Goal: Find specific page/section: Find specific page/section

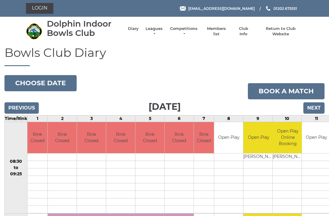
scroll to position [1, 0]
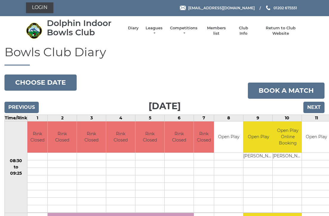
click at [217, 33] on link "Members list" at bounding box center [216, 30] width 25 height 11
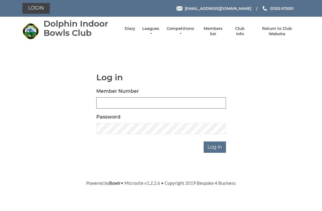
click at [109, 103] on input "Member Number" at bounding box center [161, 102] width 130 height 11
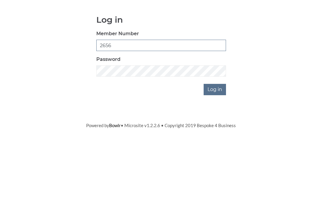
type input "2656"
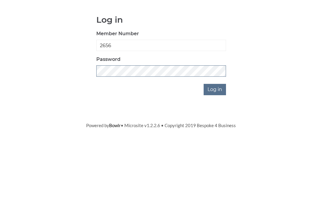
click at [216, 142] on input "Log in" at bounding box center [215, 147] width 22 height 11
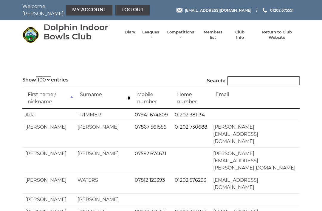
select select "100"
click at [247, 82] on input "Search:" at bounding box center [264, 80] width 72 height 9
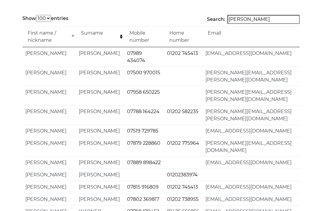
scroll to position [73, 0]
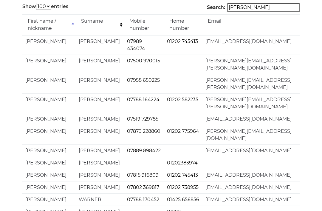
click at [262, 10] on input "Tom" at bounding box center [264, 7] width 72 height 9
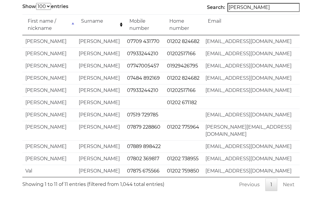
scroll to position [76, 0]
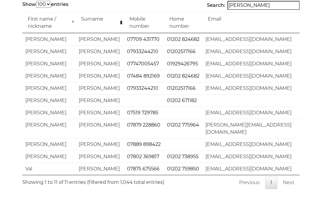
click at [266, 5] on input "Thom" at bounding box center [264, 5] width 72 height 9
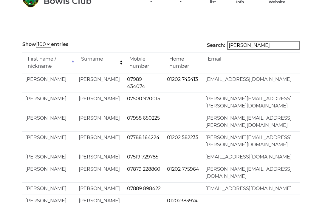
scroll to position [0, 0]
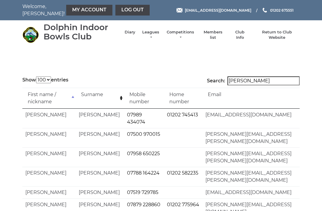
type input "Tom"
click at [116, 9] on link "Log out" at bounding box center [133, 10] width 34 height 11
